Goal: Task Accomplishment & Management: Manage account settings

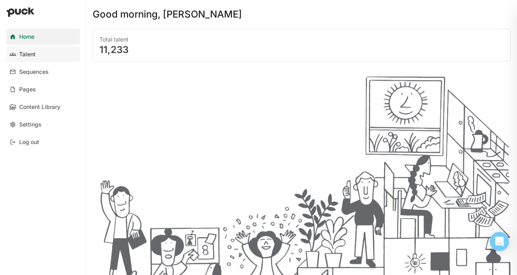
click at [32, 58] on link "Talent" at bounding box center [42, 54] width 73 height 16
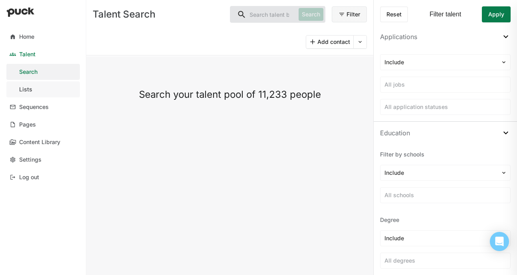
click at [24, 87] on div "Lists" at bounding box center [25, 89] width 13 height 7
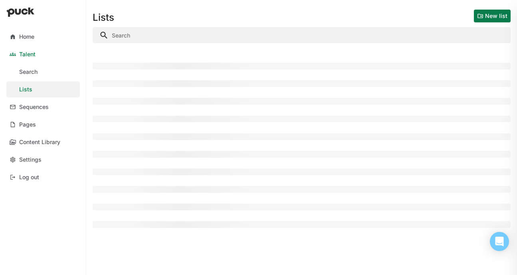
click at [243, 38] on input "Search" at bounding box center [302, 35] width 418 height 16
type input "h"
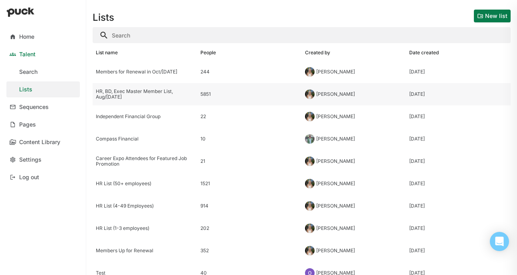
click at [123, 91] on div "HR, BD, Exec Master Member List, Aug/[DATE]" at bounding box center [145, 95] width 98 height 12
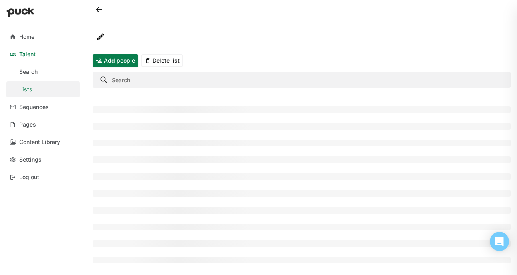
click at [164, 79] on input "Search" at bounding box center [302, 80] width 418 height 16
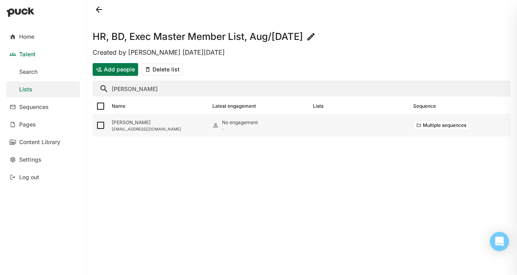
type input "[PERSON_NAME]"
click at [99, 126] on img at bounding box center [101, 126] width 10 height 10
click at [96, 126] on input "checkbox" at bounding box center [95, 125] width 0 height 0
checkbox input "true"
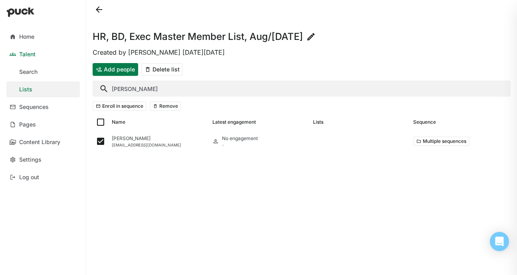
click at [162, 107] on button "Remove" at bounding box center [166, 106] width 32 height 10
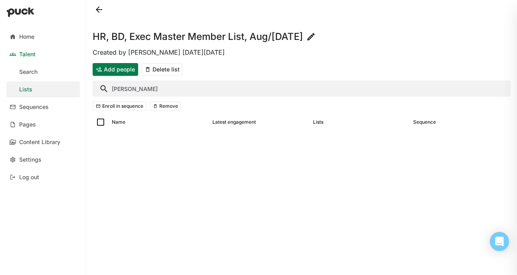
click at [121, 89] on input "[PERSON_NAME]" at bounding box center [302, 89] width 418 height 16
